Goal: Register for event/course

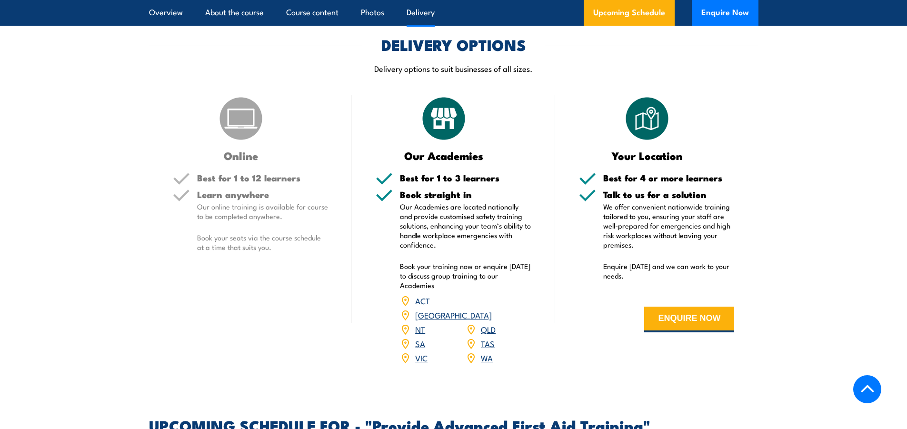
scroll to position [1143, 0]
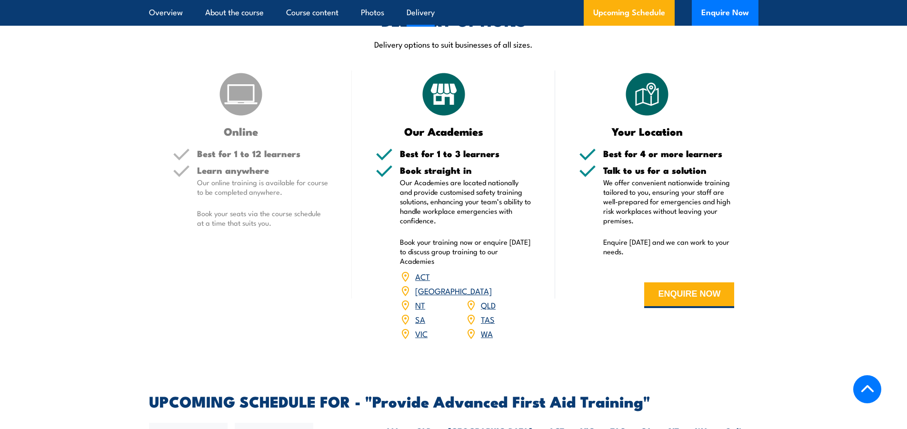
click at [425, 328] on link "VIC" at bounding box center [421, 333] width 12 height 11
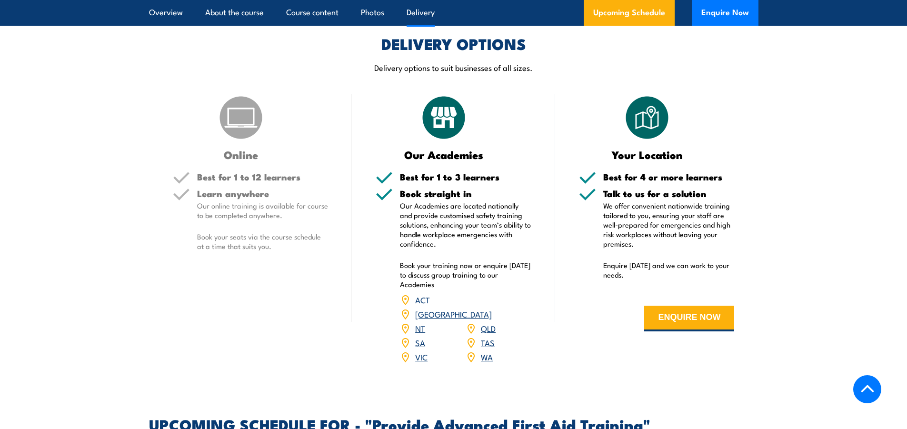
scroll to position [1083, 0]
